Goal: Task Accomplishment & Management: Manage account settings

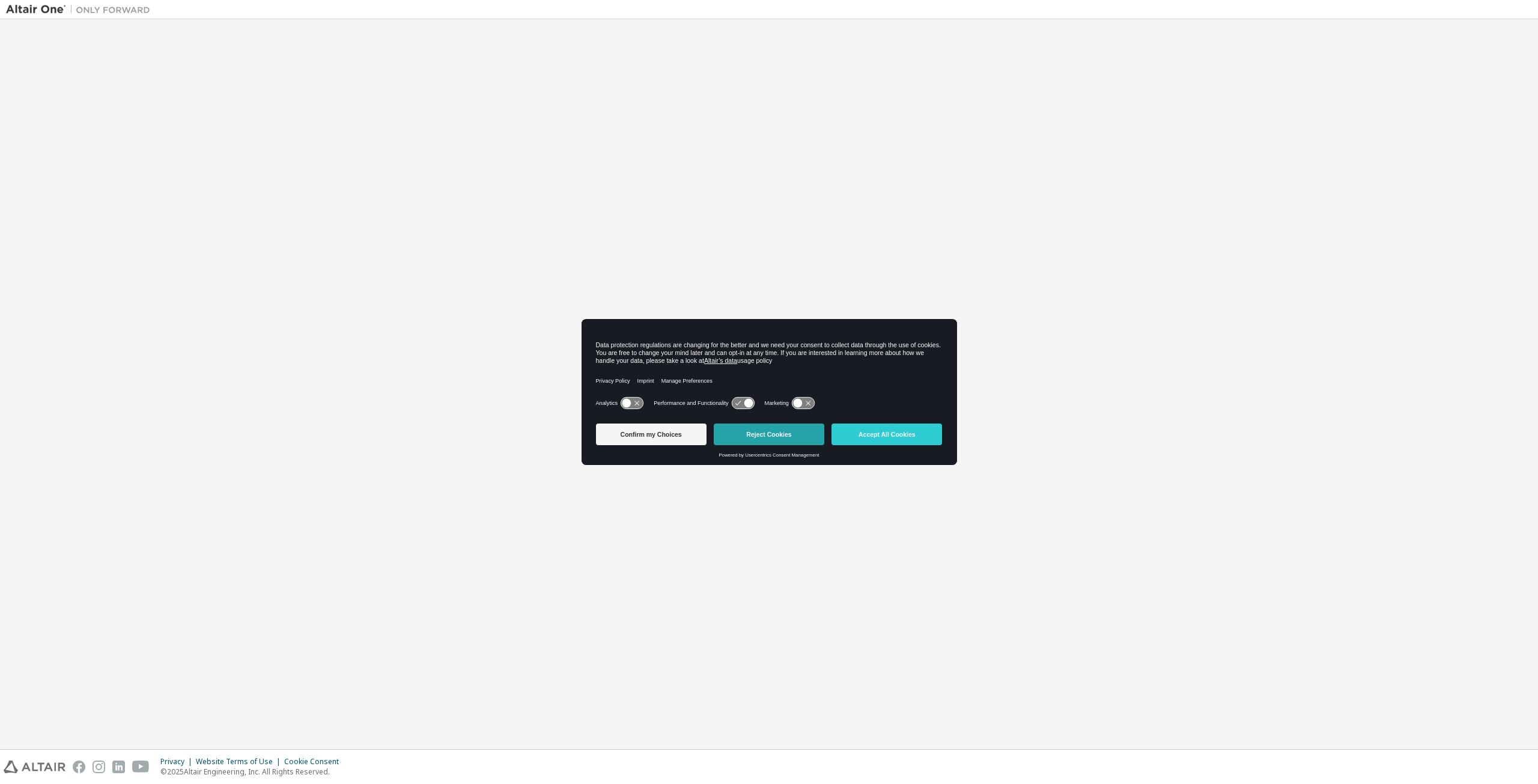
click at [761, 440] on button "Reject Cookies" at bounding box center [769, 434] width 111 height 22
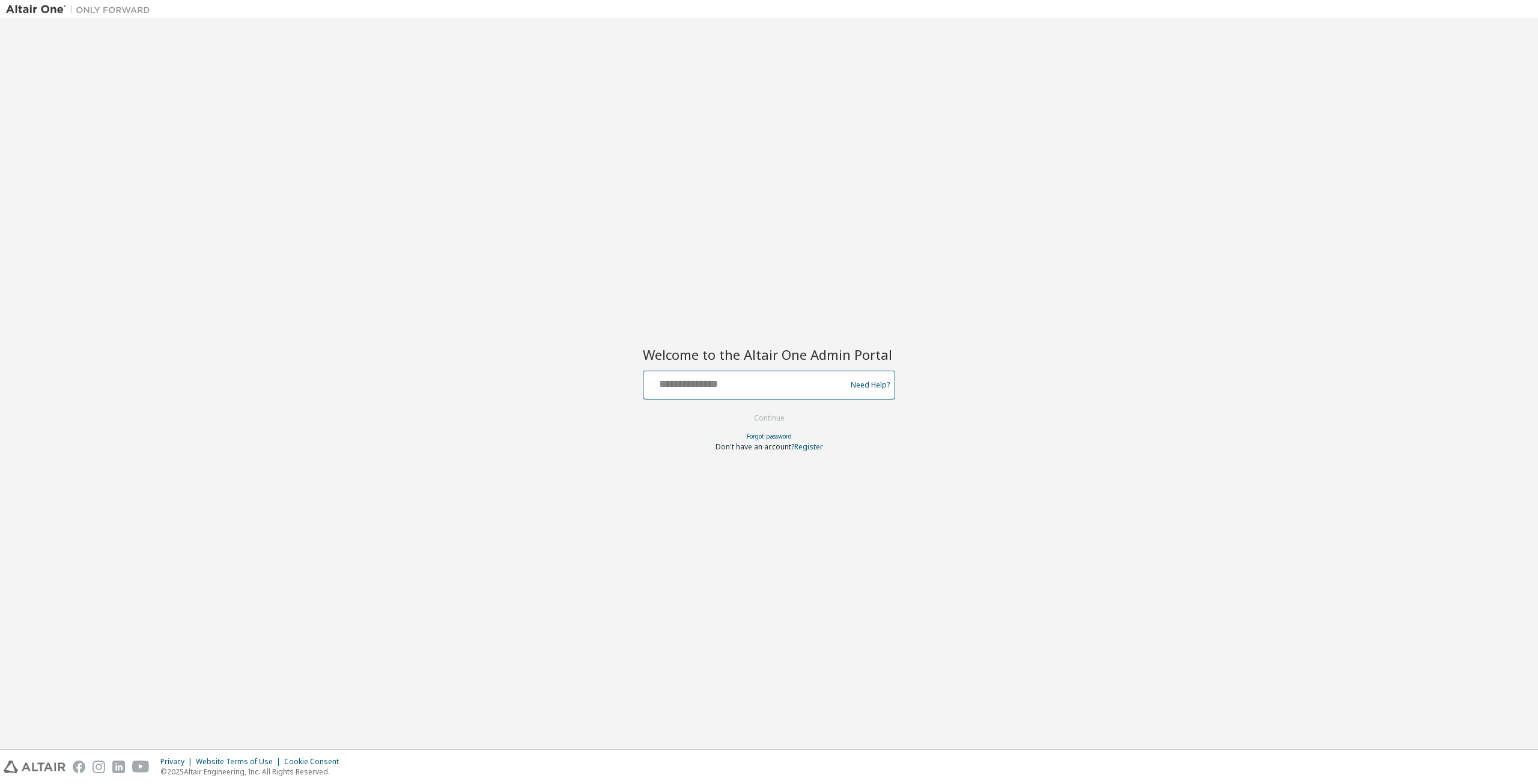
click at [724, 379] on input "text" at bounding box center [746, 382] width 196 height 17
type input "**********"
click at [747, 424] on button "Continue" at bounding box center [769, 418] width 56 height 18
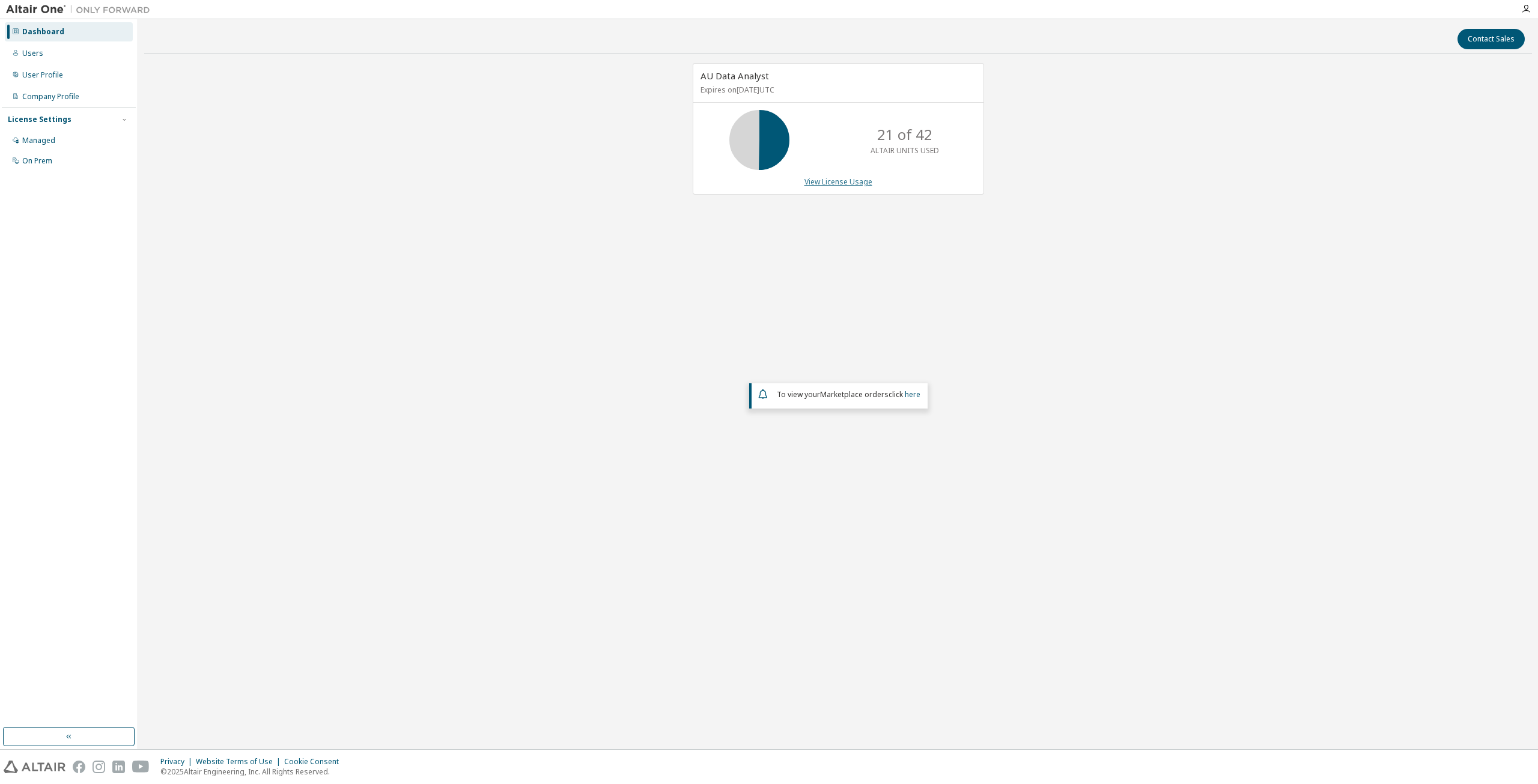
click at [842, 177] on link "View License Usage" at bounding box center [838, 181] width 68 height 10
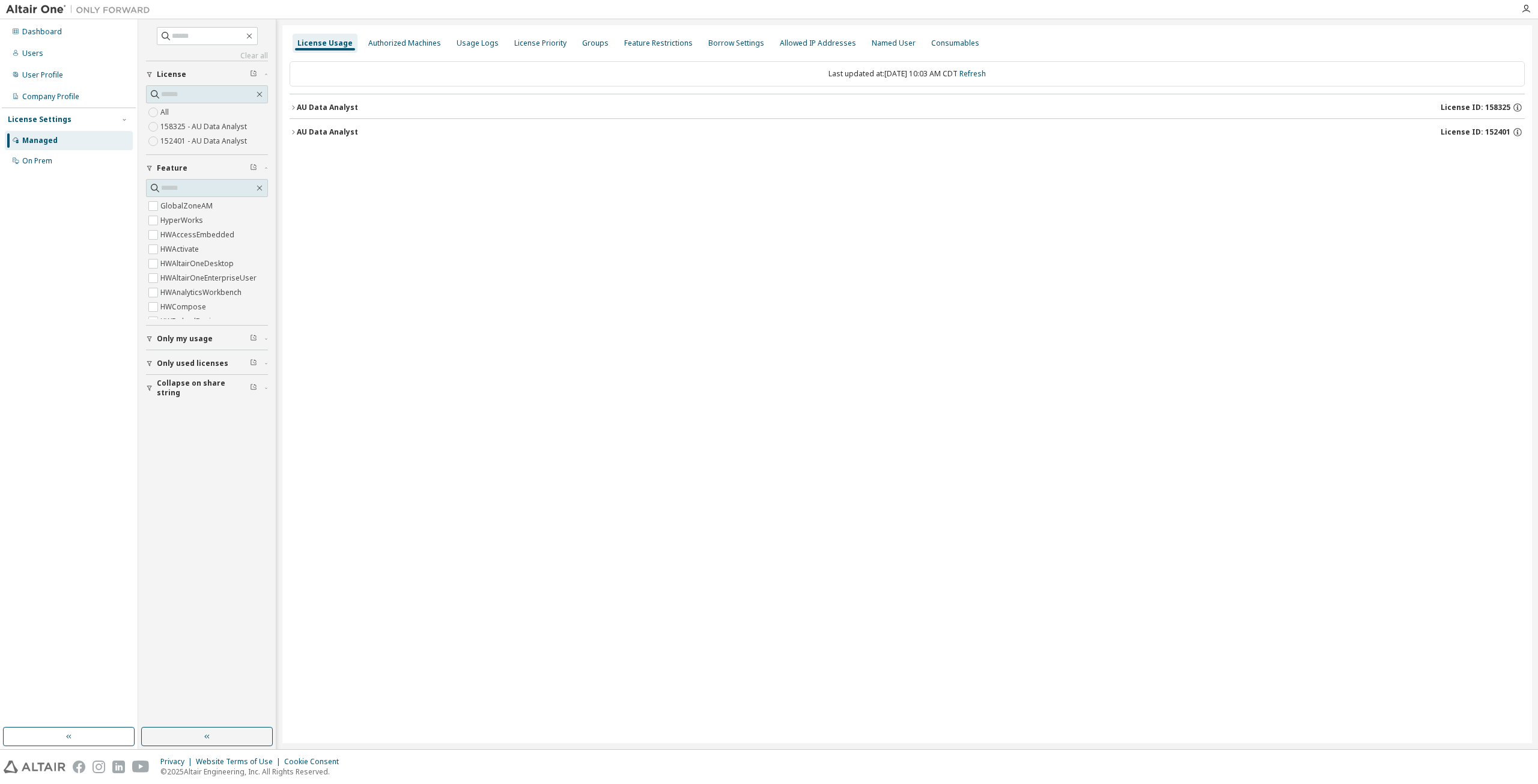
click at [322, 108] on div "AU Data Analyst" at bounding box center [327, 107] width 61 height 9
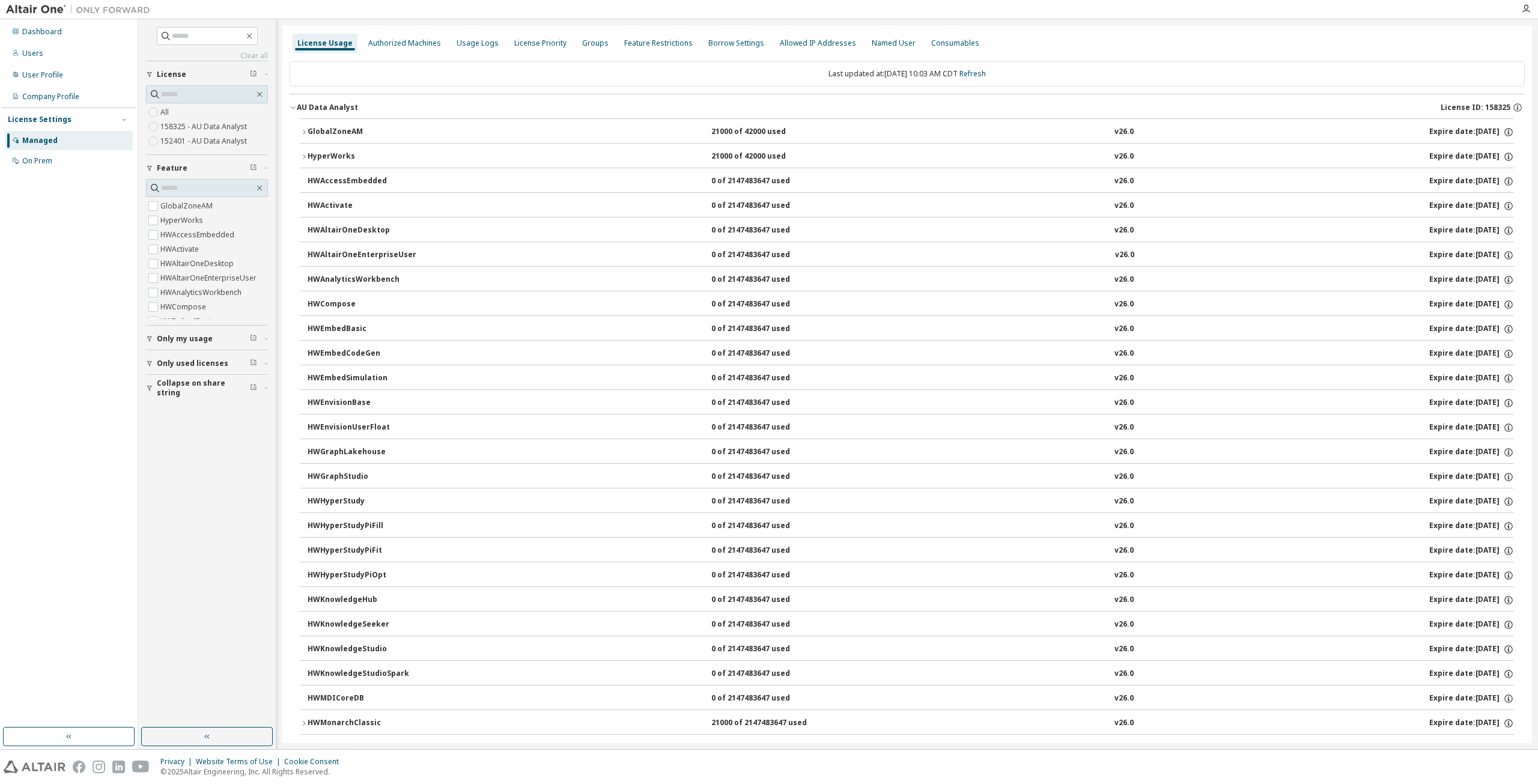
click at [330, 127] on div "GlobalZoneAM" at bounding box center [361, 132] width 108 height 11
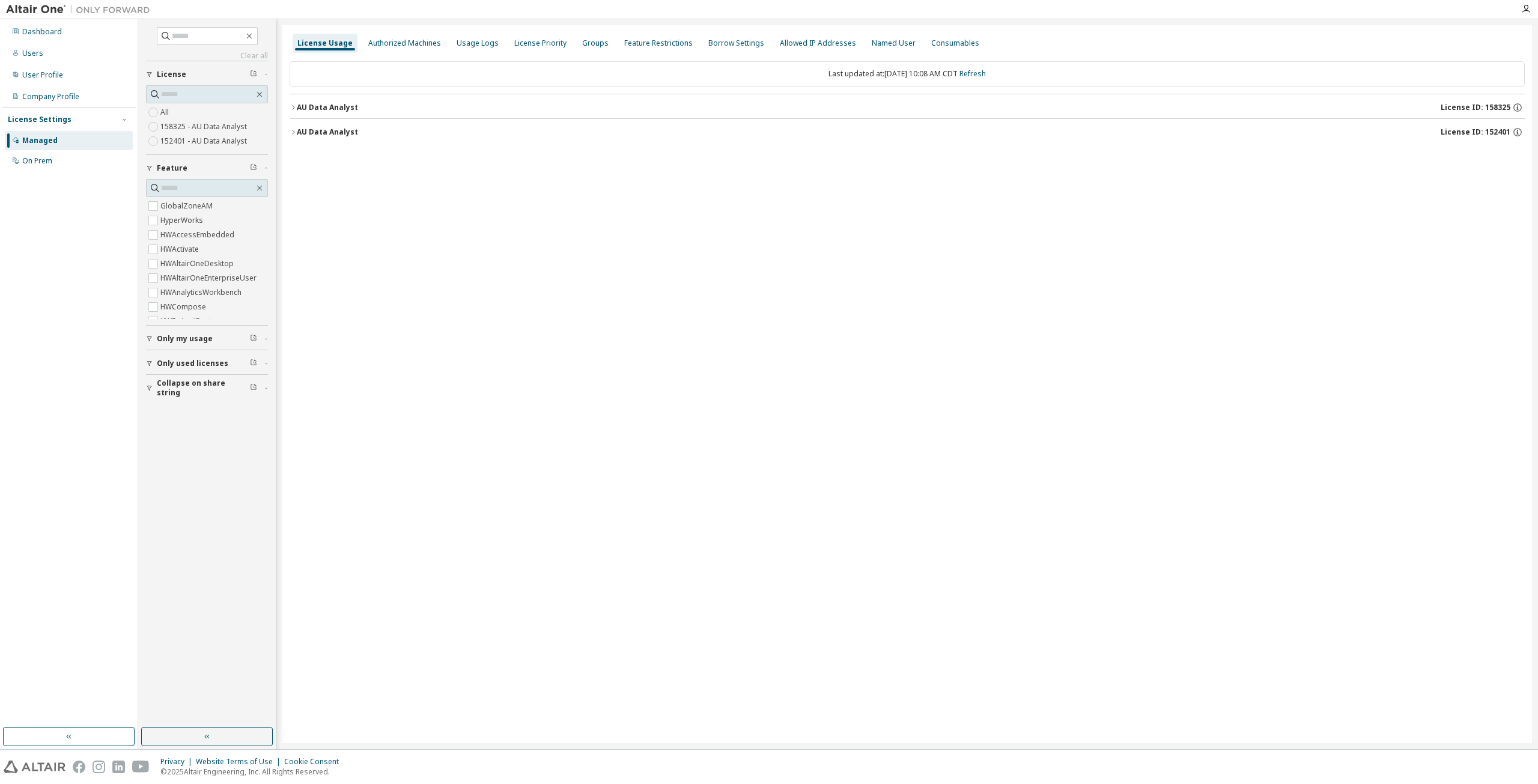
click at [351, 100] on button "AU Data Analyst License ID: 158325" at bounding box center [907, 108] width 1236 height 26
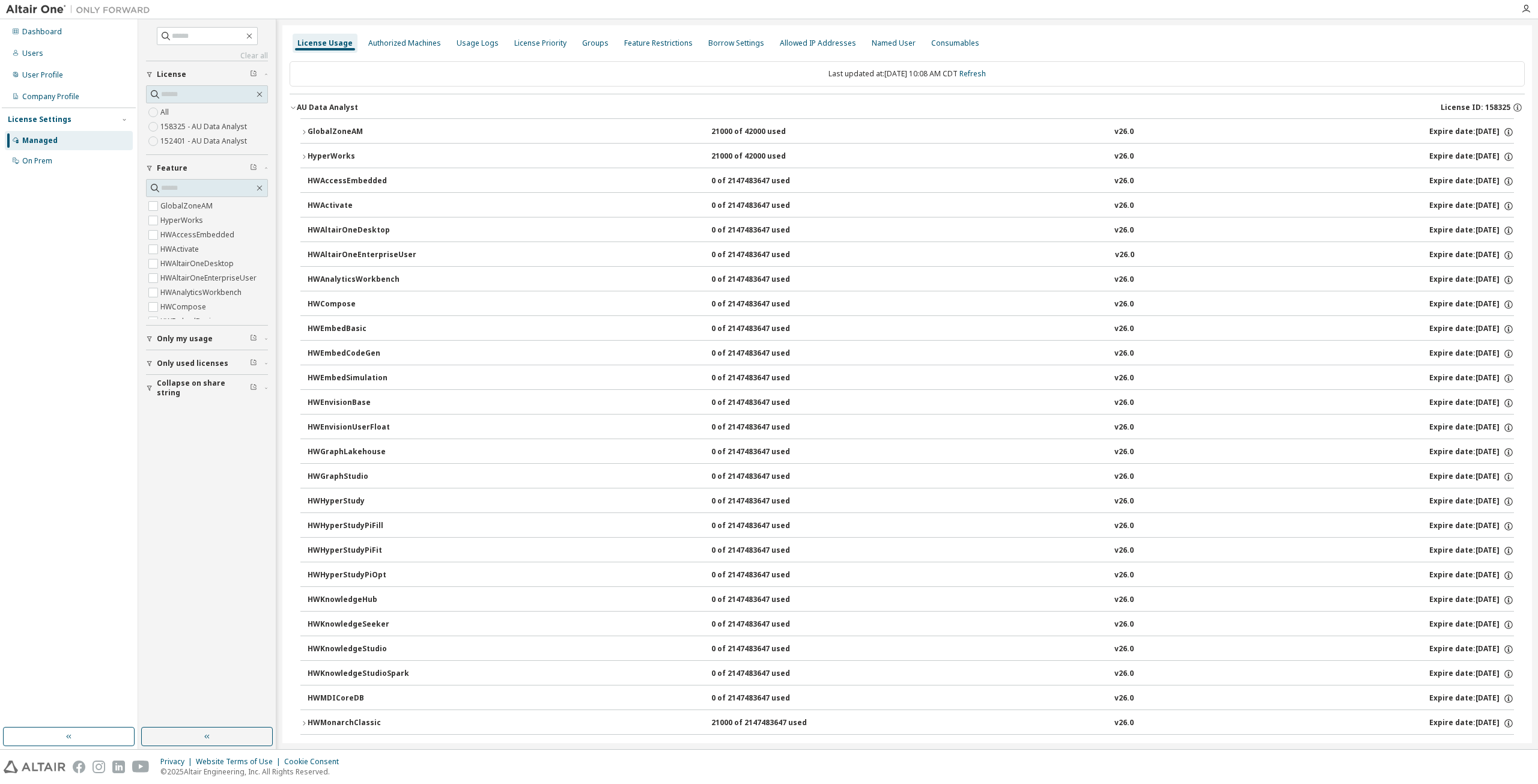
click at [347, 129] on div "GlobalZoneAM" at bounding box center [361, 132] width 108 height 11
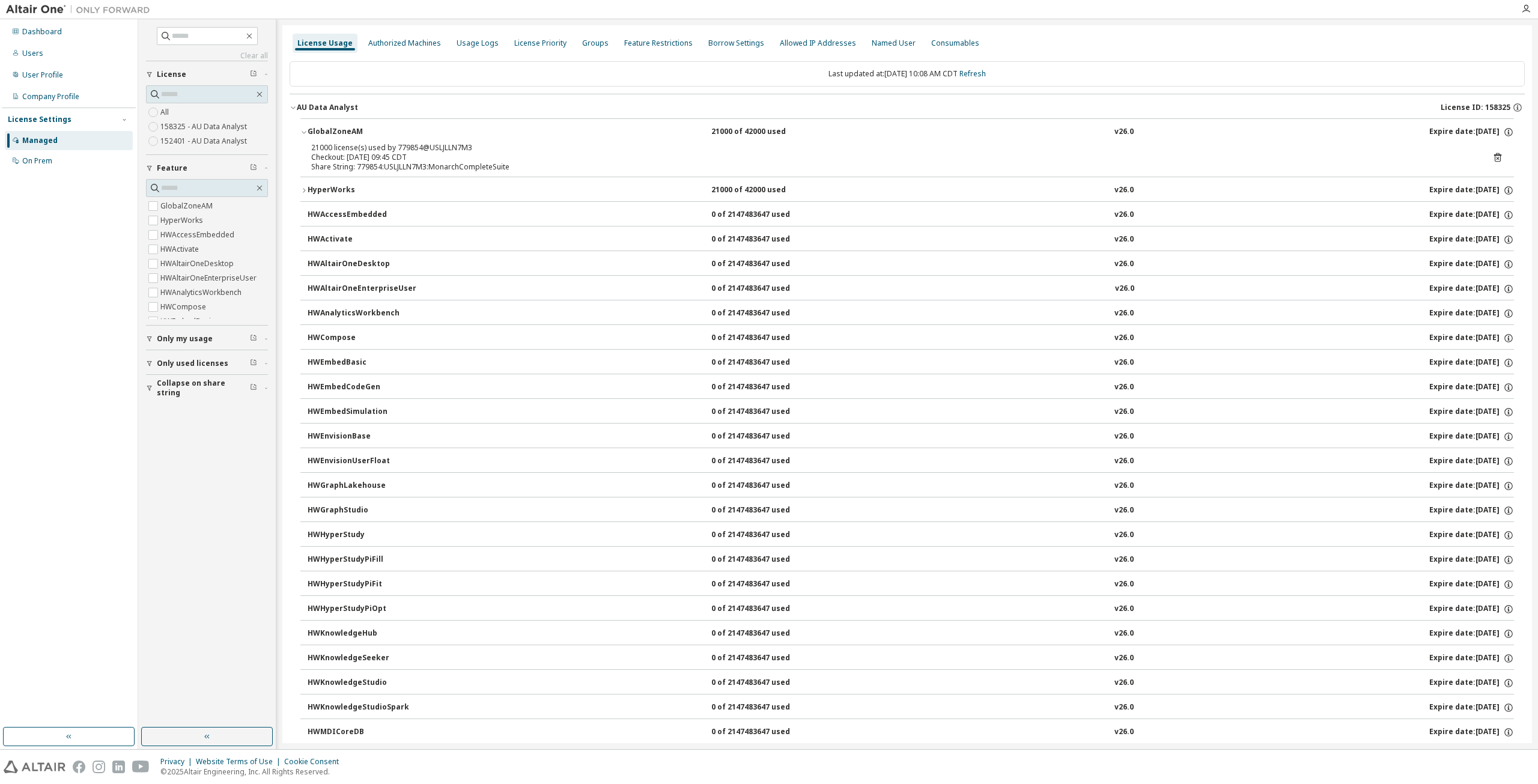
click at [87, 354] on div "Dashboard Users User Profile Company Profile License Settings Managed On Prem" at bounding box center [68, 373] width 134 height 705
click at [175, 576] on div "Clear all Collapse on share string Only used licenses Only my usage Feature Glo…" at bounding box center [207, 373] width 134 height 705
click at [1268, 58] on div "Last updated at: Mon 2025-10-06 10:08 AM CDT Refresh AU Data Analyst License ID…" at bounding box center [907, 677] width 1236 height 1245
